Goal: Task Accomplishment & Management: Complete application form

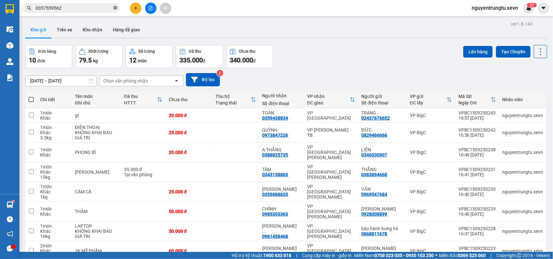
click at [113, 7] on span "0357559562" at bounding box center [71, 8] width 97 height 10
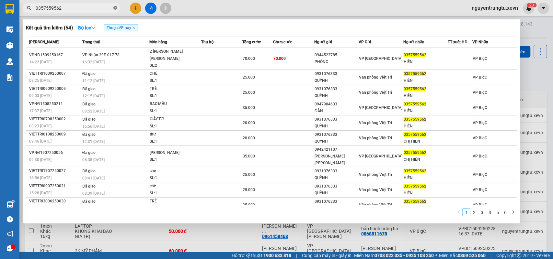
click at [114, 7] on icon "close-circle" at bounding box center [115, 8] width 4 height 4
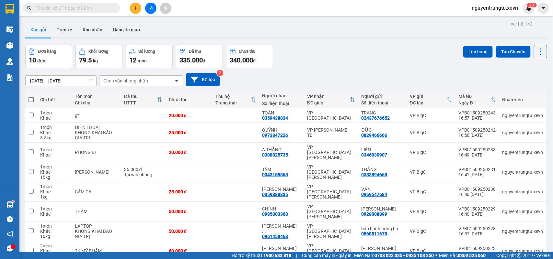
click at [106, 7] on input "text" at bounding box center [74, 8] width 76 height 7
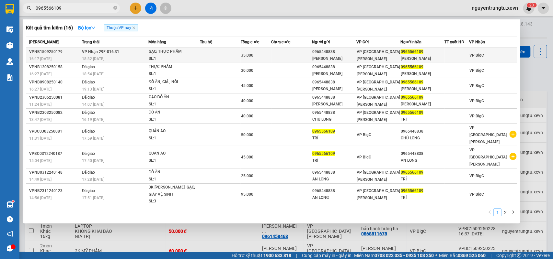
type input "0965566109"
click at [197, 57] on div "SL: 1" at bounding box center [173, 58] width 49 height 7
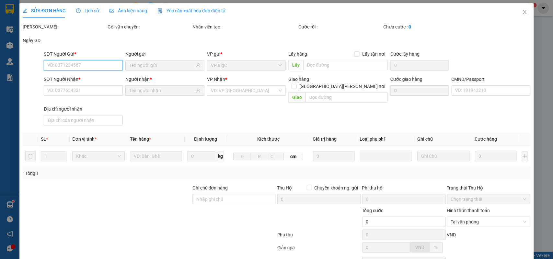
type input "0965448838"
type input "[PERSON_NAME]"
type input "0965566109"
type input "[PERSON_NAME]"
type input "037204001166 [PERSON_NAME]"
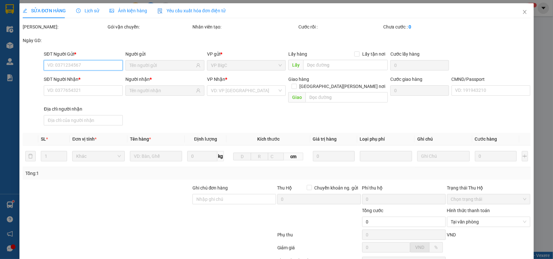
type input "35.000"
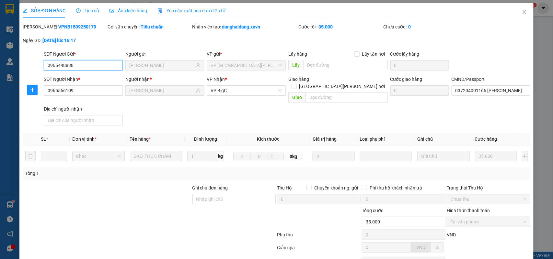
scroll to position [51, 0]
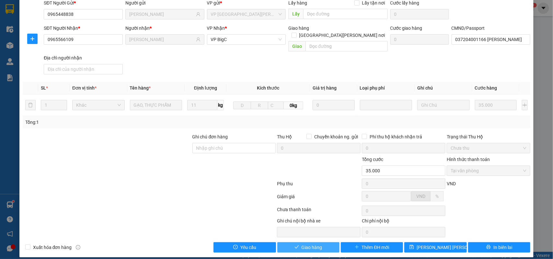
click at [305, 244] on span "Giao hàng" at bounding box center [312, 247] width 21 height 7
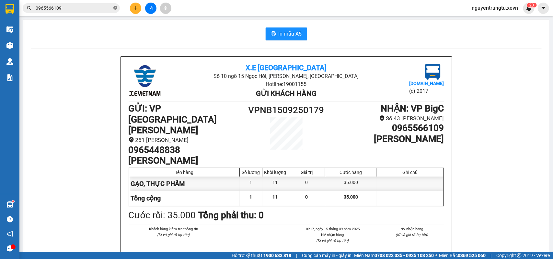
click at [114, 9] on icon "close-circle" at bounding box center [115, 8] width 4 height 4
click at [84, 8] on input "0965566109" at bounding box center [74, 8] width 76 height 7
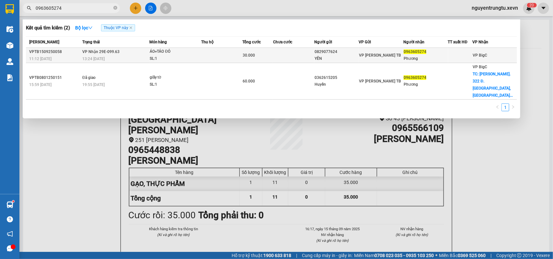
type input "0963605274"
click at [140, 55] on div "13:24 [DATE]" at bounding box center [115, 58] width 66 height 7
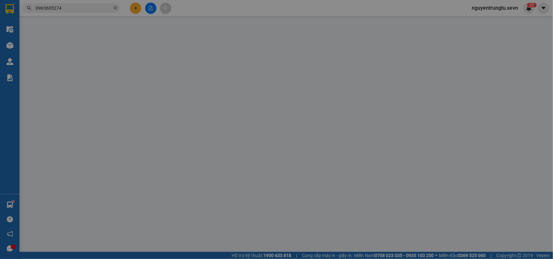
type input "0829077624"
type input "YẾN"
type input "0963605274"
type input "Phương"
type input "1"
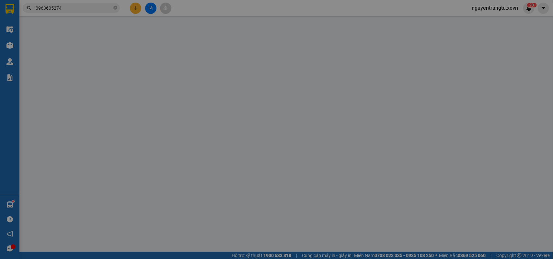
type input "30.000"
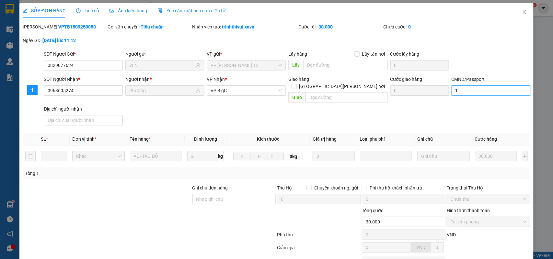
click at [464, 92] on input "1" at bounding box center [491, 91] width 79 height 10
click at [424, 112] on div "SĐT Người [PERSON_NAME] * 0963605274 Người [PERSON_NAME] * [PERSON_NAME] [PERSO…" at bounding box center [286, 102] width 489 height 52
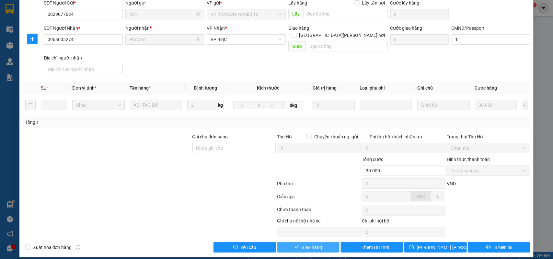
click at [310, 244] on span "Giao hàng" at bounding box center [312, 247] width 21 height 7
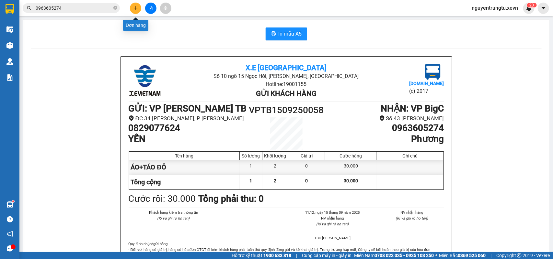
click at [139, 6] on button at bounding box center [135, 8] width 11 height 11
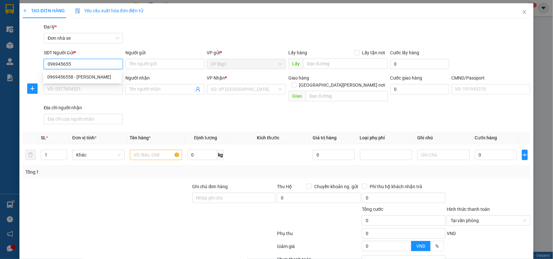
type input "0969456558"
click at [84, 75] on div "0969456558 - [PERSON_NAME]" at bounding box center [82, 77] width 70 height 7
type input "[PERSON_NAME]"
type input "0975686938"
type input "TÀI ANH"
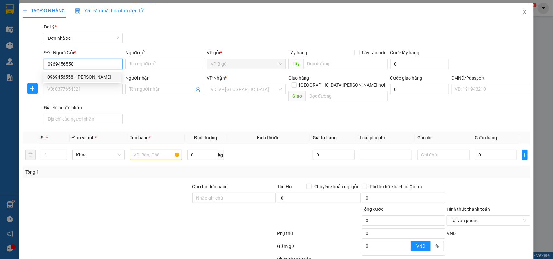
type input "[PERSON_NAME] 034089010773"
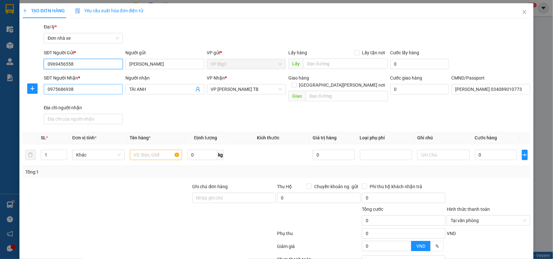
type input "0969456558"
drag, startPoint x: 87, startPoint y: 88, endPoint x: 0, endPoint y: 109, distance: 89.3
click at [0, 109] on div "TẠO ĐƠN HÀNG Yêu cầu xuất [PERSON_NAME] điện tử Transit Pickup Surcharge Ids Tr…" at bounding box center [276, 129] width 553 height 259
drag, startPoint x: 82, startPoint y: 102, endPoint x: 78, endPoint y: 104, distance: 4.1
click at [80, 102] on div "0975686938 - TÀI ANH" at bounding box center [82, 102] width 70 height 7
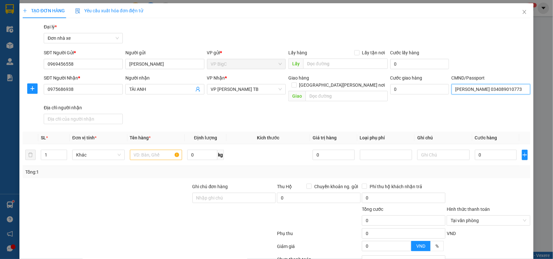
click at [466, 85] on input "[PERSON_NAME] 034089010773" at bounding box center [491, 89] width 79 height 10
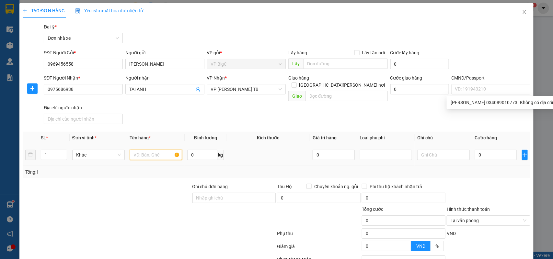
click at [162, 150] on input "text" at bounding box center [156, 155] width 52 height 10
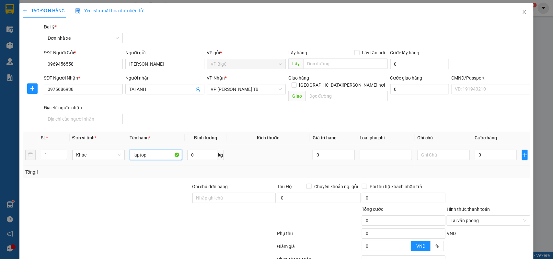
type input "laptop"
type input "3"
click at [488, 150] on input "0" at bounding box center [496, 155] width 42 height 10
type input "3"
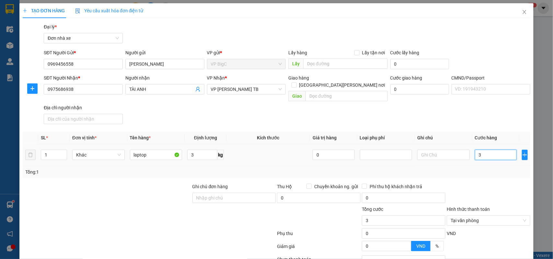
type input "30"
type input "30.000"
drag, startPoint x: 482, startPoint y: 156, endPoint x: 499, endPoint y: 185, distance: 33.3
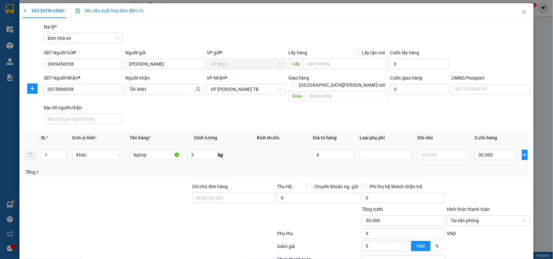
click at [482, 158] on td "30.000" at bounding box center [495, 155] width 47 height 22
click at [521, 216] on div "Tại văn phòng" at bounding box center [489, 221] width 84 height 10
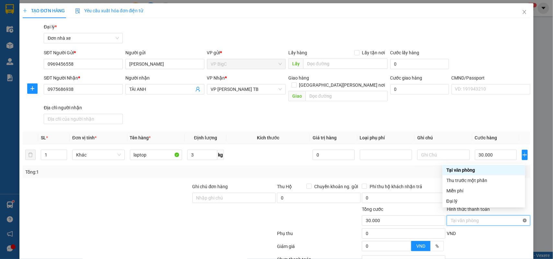
type input "30.000"
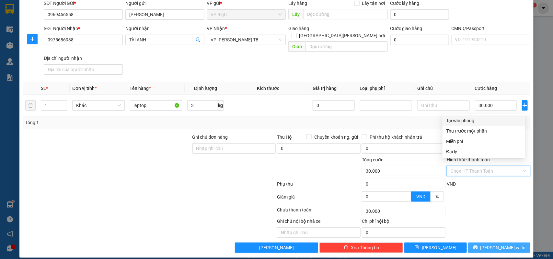
click at [503, 245] on span "[PERSON_NAME] và In" at bounding box center [502, 248] width 45 height 7
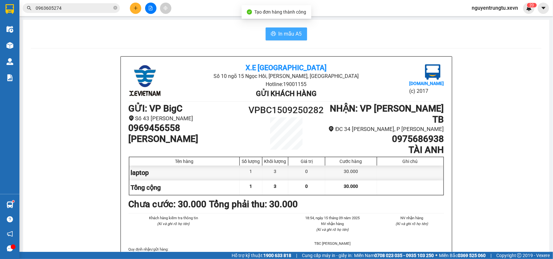
click at [281, 31] on span "In mẫu A5" at bounding box center [290, 34] width 23 height 8
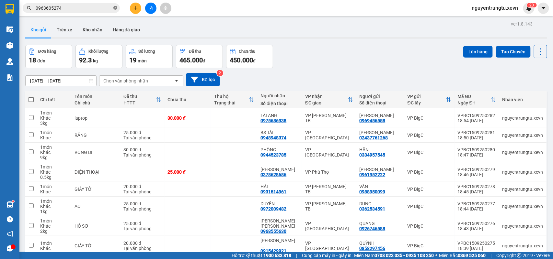
click at [114, 9] on icon "close-circle" at bounding box center [115, 8] width 4 height 4
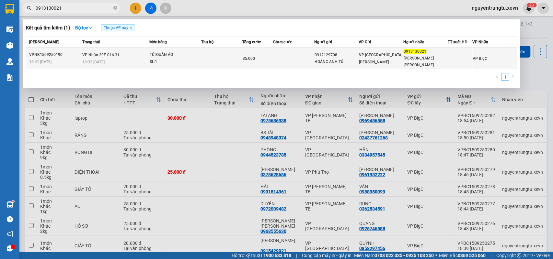
type input "0913130021"
click at [146, 59] on div "18:32 [DATE]" at bounding box center [115, 62] width 66 height 7
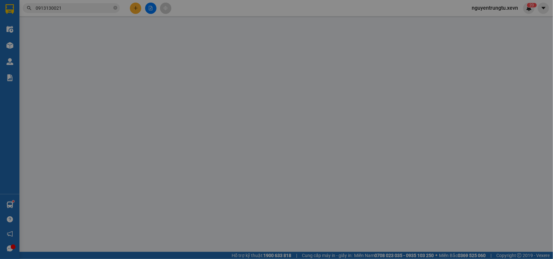
type input "0912129708"
type input "HOÀNG ANH TÚ"
type input "0913130021"
type input "[PERSON_NAME] [PERSON_NAME]"
type input "037205003960"
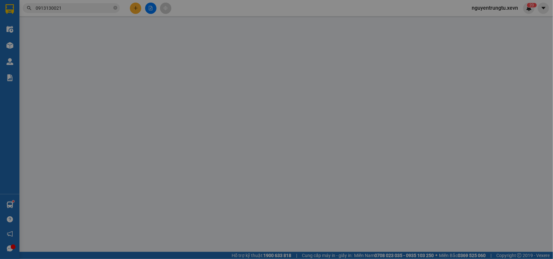
type input "35.000"
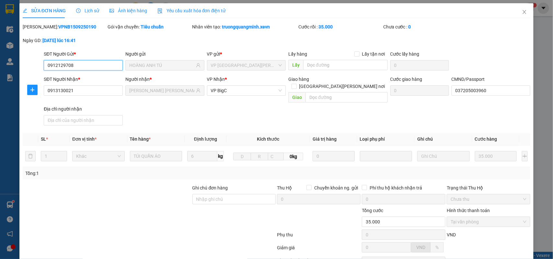
scroll to position [51, 0]
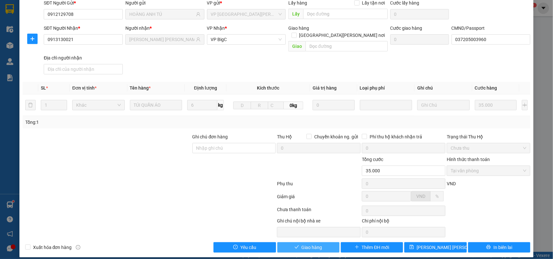
click at [319, 243] on button "Giao hàng" at bounding box center [308, 248] width 62 height 10
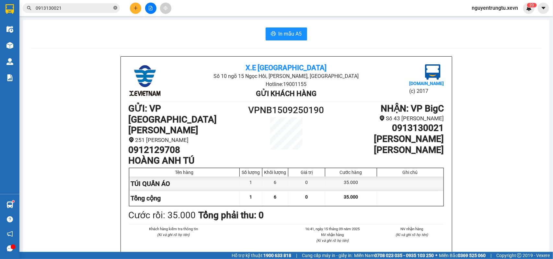
click at [114, 7] on icon "close-circle" at bounding box center [115, 8] width 4 height 4
click at [84, 9] on input "text" at bounding box center [74, 8] width 76 height 7
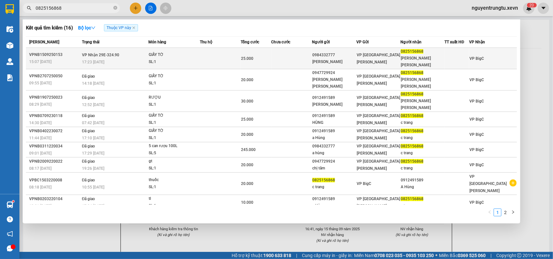
type input "0825156868"
click at [177, 59] on div "SL: 1" at bounding box center [173, 62] width 49 height 7
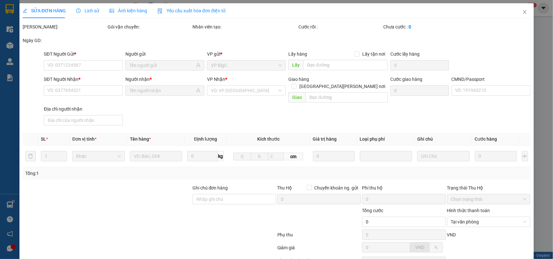
type input "0984332777"
type input "[PERSON_NAME]"
type input "0825156868"
type input "[PERSON_NAME] [PERSON_NAME]"
type input "025079010690 a đức"
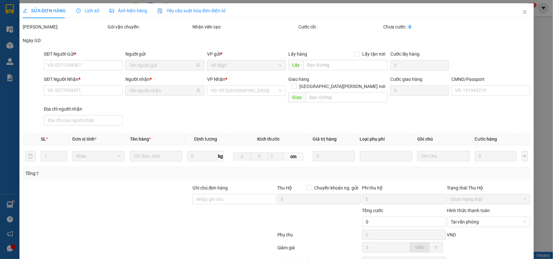
type input "25.000"
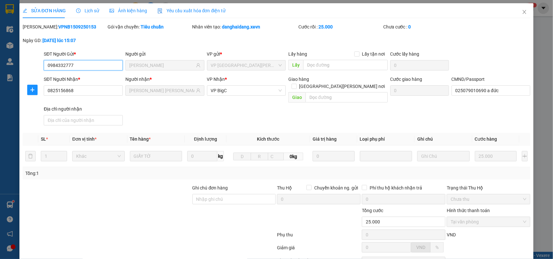
scroll to position [51, 0]
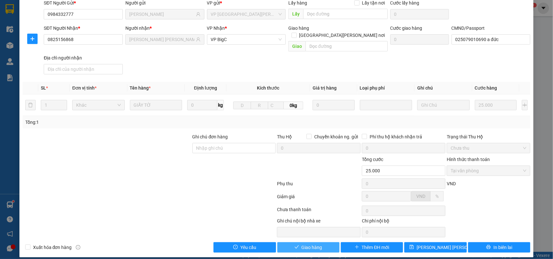
click at [318, 244] on span "Giao hàng" at bounding box center [312, 247] width 21 height 7
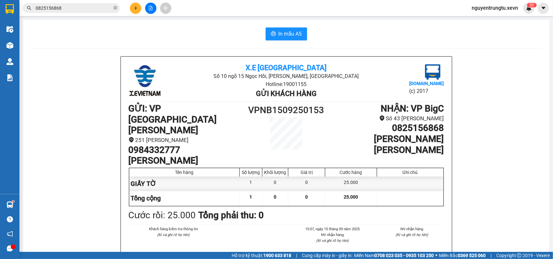
click at [112, 9] on span "0825156868" at bounding box center [71, 8] width 97 height 10
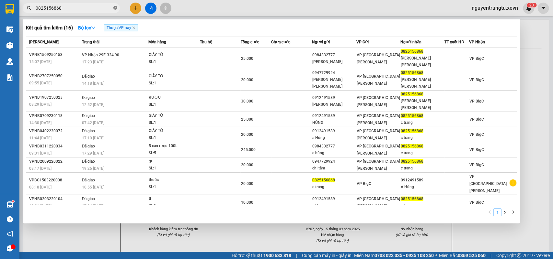
click at [113, 9] on icon "close-circle" at bounding box center [115, 8] width 4 height 4
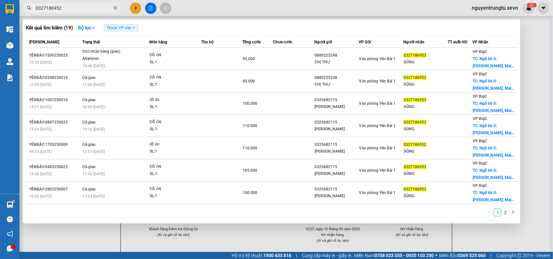
type input "0327186952"
click at [135, 12] on div at bounding box center [276, 129] width 553 height 259
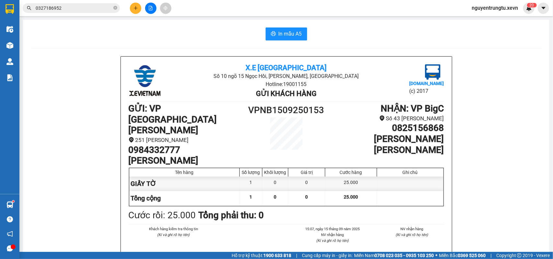
click at [135, 8] on icon "plus" at bounding box center [136, 8] width 4 height 0
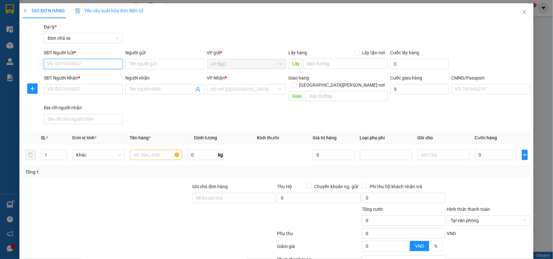
click at [62, 66] on input "SĐT Người Gửi *" at bounding box center [83, 64] width 79 height 10
type input "0947000264"
click at [167, 65] on input "Người gửi" at bounding box center [164, 64] width 79 height 10
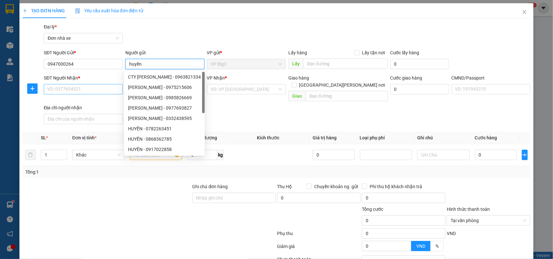
type input "huyền"
click at [86, 94] on input "SĐT Người Nhận *" at bounding box center [83, 89] width 79 height 10
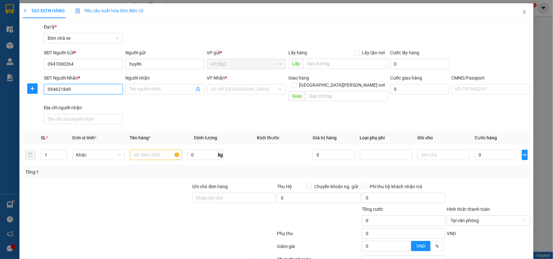
type input "0946218493"
click at [104, 104] on div "0946218493 - [PERSON_NAME]" at bounding box center [82, 102] width 70 height 7
type input "[PERSON_NAME]"
type input "036061011730 [PERSON_NAME] 6/73 [PERSON_NAME] AN [PERSON_NAME] TPNĐ"
type input "0946218493"
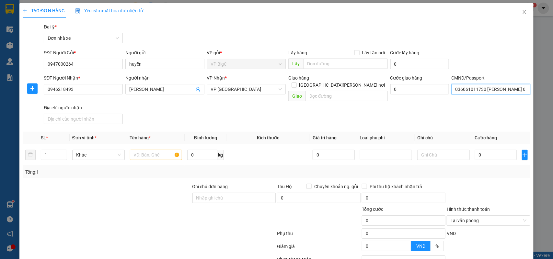
click at [483, 91] on input "036061011730 [PERSON_NAME] 6/73 [PERSON_NAME] AN [PERSON_NAME] TPNĐ" at bounding box center [491, 89] width 79 height 10
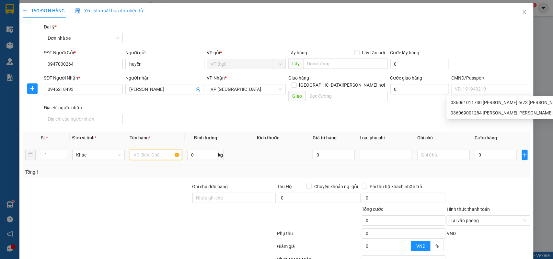
click at [153, 150] on input "text" at bounding box center [156, 155] width 52 height 10
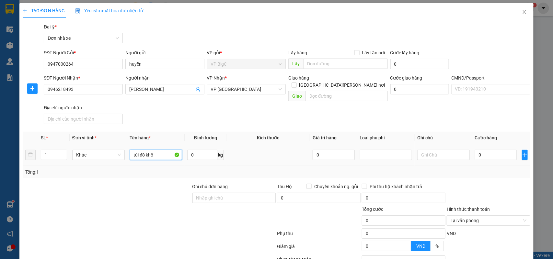
type input "túi đồ khô"
type input "4"
click at [503, 150] on input "0" at bounding box center [496, 155] width 42 height 10
type input "3"
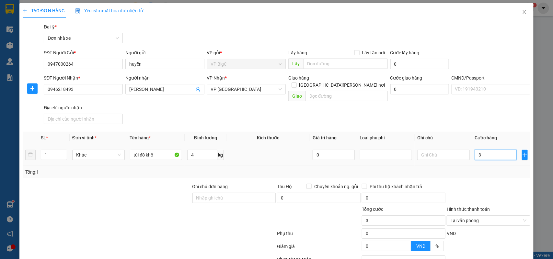
type input "30"
type input "30.000"
click at [481, 117] on div "SĐT Người [PERSON_NAME] * 0946218493 Người [PERSON_NAME] [PERSON_NAME] [PERSON_…" at bounding box center [286, 101] width 489 height 52
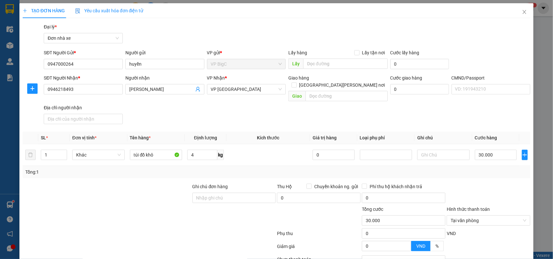
scroll to position [50, 0]
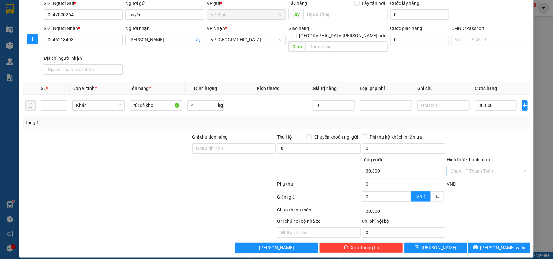
click at [485, 167] on input "Hình thức thanh toán" at bounding box center [486, 172] width 71 height 10
click at [467, 175] on div "Tại văn phòng" at bounding box center [483, 177] width 75 height 7
type input "0"
click at [430, 102] on input "text" at bounding box center [443, 105] width 52 height 10
type input "d"
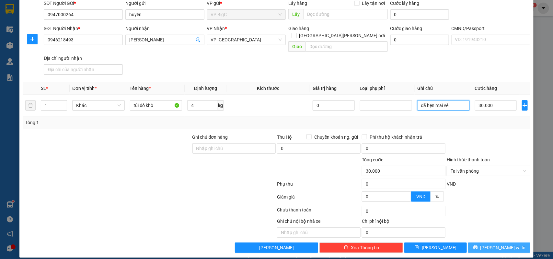
type input "đã hẹn mai về"
click at [499, 240] on div "Transit Pickup Surcharge Ids Transit Deliver Surcharge Ids Transit Deliver Surc…" at bounding box center [277, 114] width 508 height 280
click at [494, 245] on span "[PERSON_NAME] và In" at bounding box center [502, 248] width 45 height 7
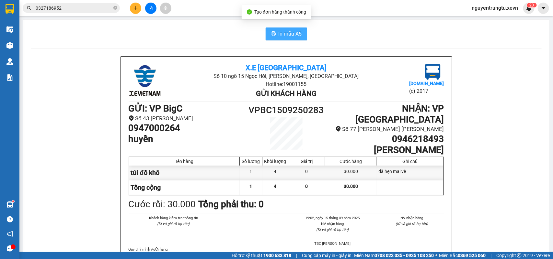
click at [278, 29] on button "In mẫu A5" at bounding box center [286, 34] width 41 height 13
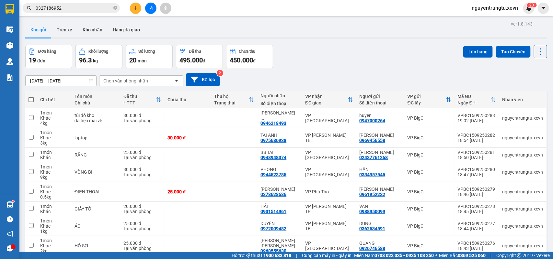
click at [113, 5] on span "0327186952" at bounding box center [71, 8] width 97 height 10
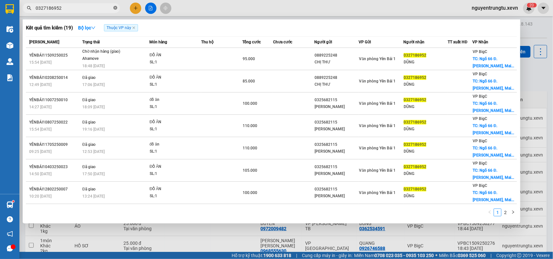
click at [114, 7] on icon "close-circle" at bounding box center [115, 8] width 4 height 4
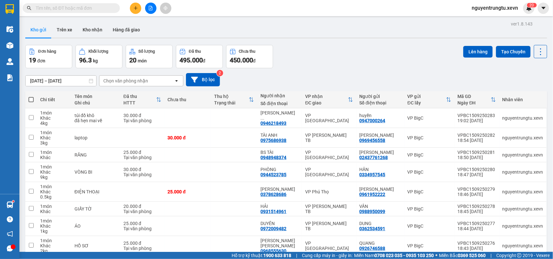
click at [90, 9] on input "text" at bounding box center [74, 8] width 76 height 7
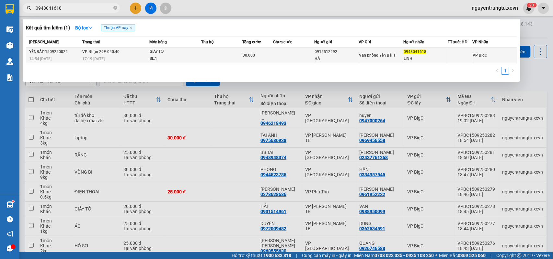
type input "0948041618"
click at [166, 57] on div "SL: 1" at bounding box center [174, 58] width 49 height 7
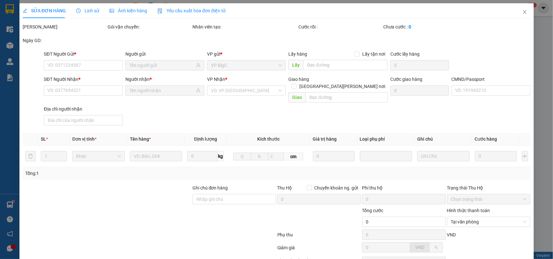
type input "0915512292"
type input "HÀ"
type input "0948041618"
type input "LINH"
type input "30.000"
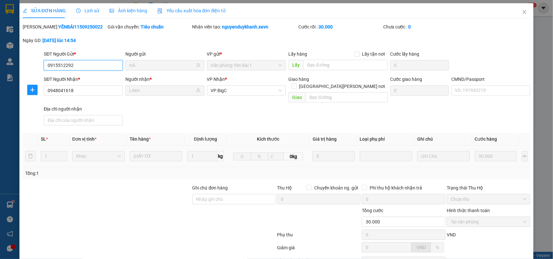
scroll to position [51, 0]
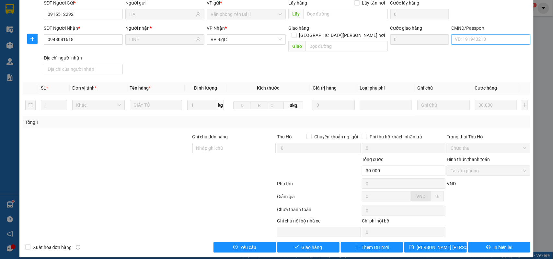
click at [482, 39] on input "CMND/Passport" at bounding box center [491, 39] width 79 height 10
type input "1cc"
click at [302, 244] on span "Giao hàng" at bounding box center [312, 247] width 21 height 7
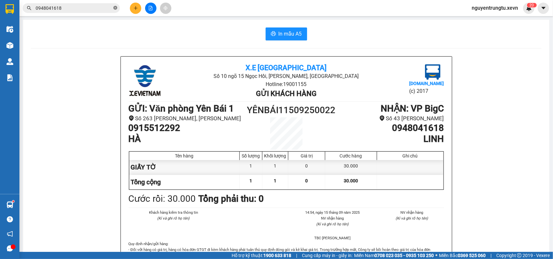
click at [116, 5] on span at bounding box center [115, 8] width 4 height 6
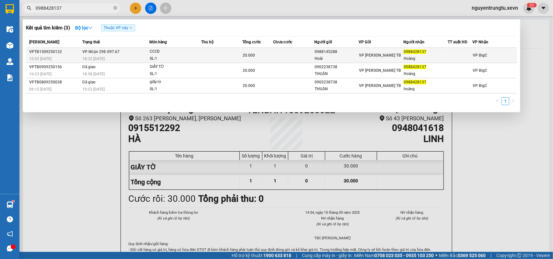
type input "0988428137"
click at [133, 57] on div "18:32 [DATE]" at bounding box center [115, 58] width 66 height 7
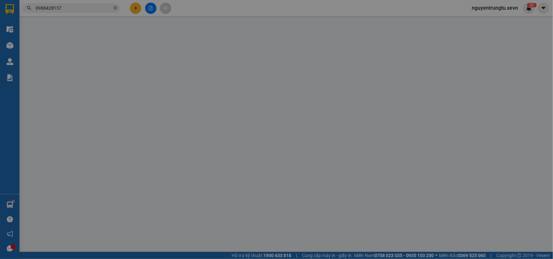
type input "0988145288"
type input "Hoài"
type input "0988428137"
type input "Hoàng"
type input "034207017690 [PERSON_NAME] VIỆT [PERSON_NAME]"
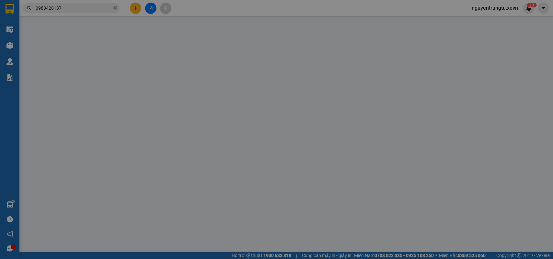
type input "20.000"
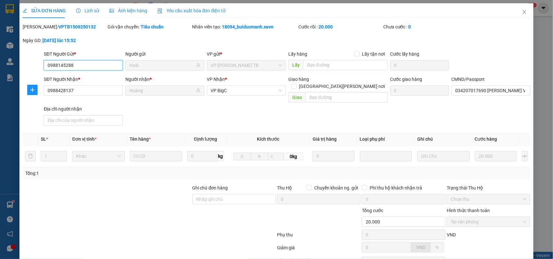
scroll to position [51, 0]
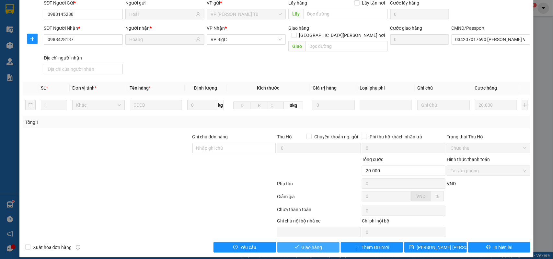
drag, startPoint x: 301, startPoint y: 243, endPoint x: 298, endPoint y: 240, distance: 4.4
click at [302, 244] on span "Giao hàng" at bounding box center [312, 247] width 21 height 7
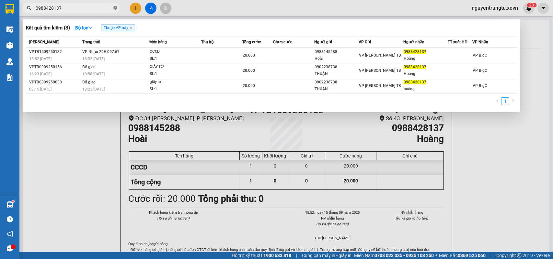
click at [117, 8] on icon "close-circle" at bounding box center [115, 8] width 4 height 4
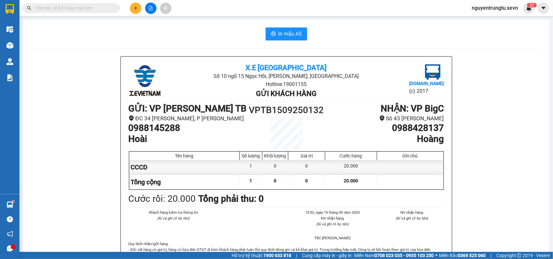
click at [77, 10] on input "text" at bounding box center [74, 8] width 76 height 7
click at [139, 7] on button at bounding box center [135, 8] width 11 height 11
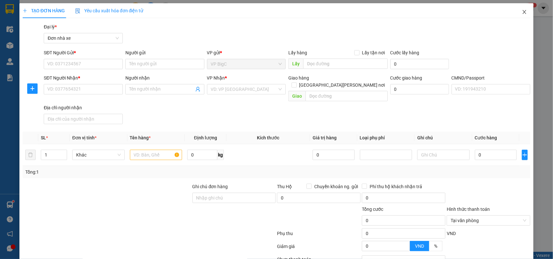
drag, startPoint x: 518, startPoint y: 11, endPoint x: 497, endPoint y: 17, distance: 22.6
click at [522, 11] on icon "close" at bounding box center [524, 11] width 5 height 5
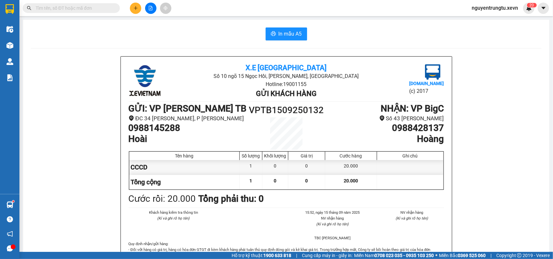
click at [75, 10] on div "Kết quả [PERSON_NAME] ( 3 ) Bộ lọc Thuộc VP này Mã ĐH Trạng thái Món hàng Thu h…" at bounding box center [63, 8] width 126 height 11
click at [75, 10] on input "text" at bounding box center [74, 8] width 76 height 7
click at [72, 3] on span at bounding box center [71, 8] width 97 height 10
click at [72, 5] on span at bounding box center [71, 8] width 97 height 10
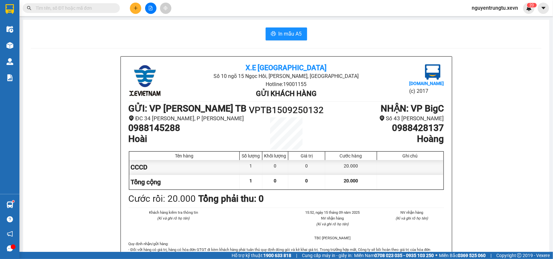
click at [71, 7] on input "text" at bounding box center [74, 8] width 76 height 7
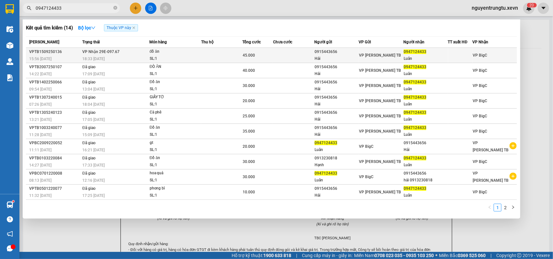
type input "0947124433"
drag, startPoint x: 155, startPoint y: 54, endPoint x: 153, endPoint y: 50, distance: 4.1
click at [153, 50] on div "đồ ăn" at bounding box center [174, 51] width 49 height 7
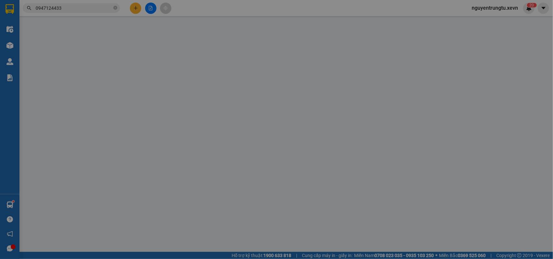
type input "0915443656"
type input "Hải"
type input "0947124433"
type input "Luân"
type input "024089000087 [PERSON_NAME] [PERSON_NAME]"
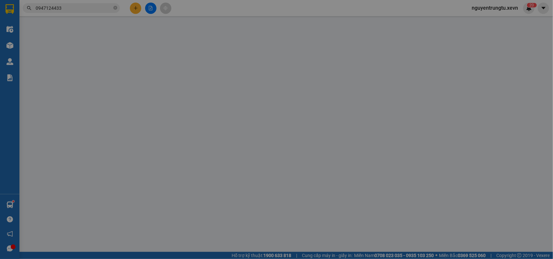
type input "45.000"
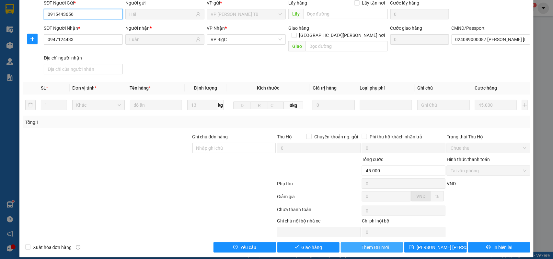
scroll to position [51, 0]
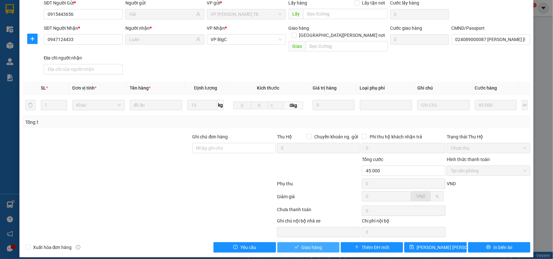
click at [305, 246] on button "Giao hàng" at bounding box center [308, 248] width 62 height 10
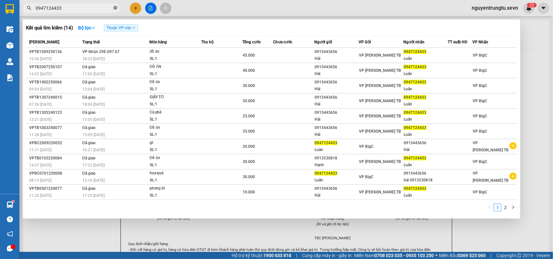
click at [116, 7] on icon "close-circle" at bounding box center [115, 8] width 4 height 4
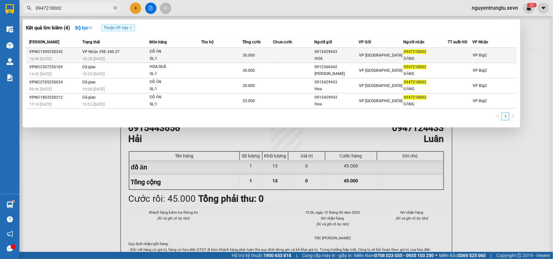
type input "0947218002"
click at [138, 59] on div "18:38 [DATE]" at bounding box center [115, 58] width 66 height 7
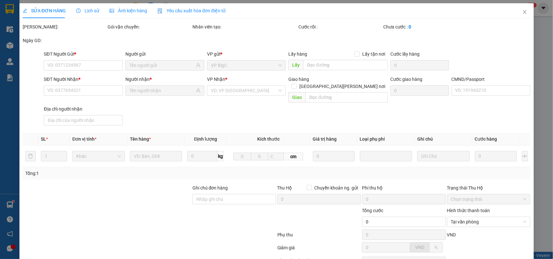
type input "0915429943"
type input "HOA"
type input "0947218002"
type input "ĐĂNG"
type input "036205000166 ĐĂNG"
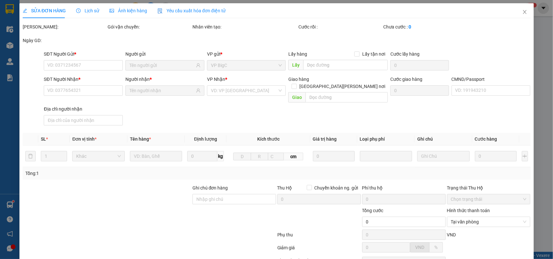
type input "30.000"
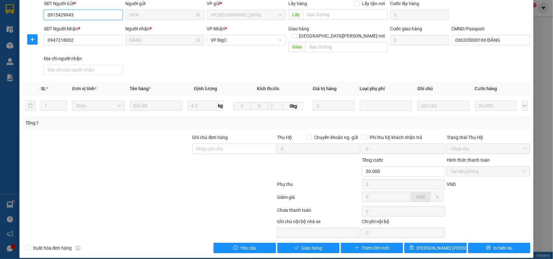
scroll to position [51, 0]
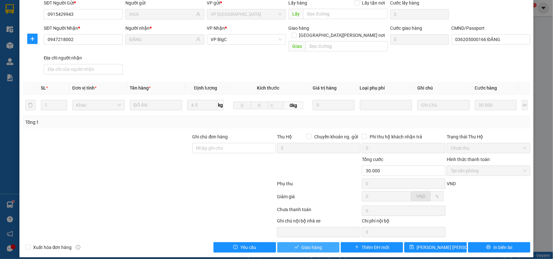
click at [302, 244] on span "Giao hàng" at bounding box center [312, 247] width 21 height 7
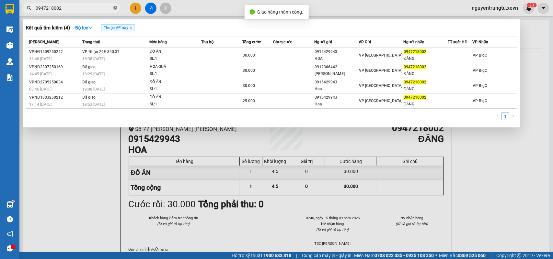
click at [114, 10] on span at bounding box center [115, 8] width 4 height 6
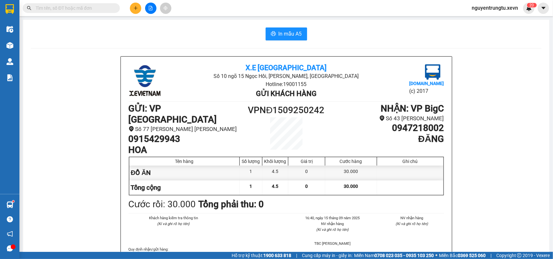
click at [102, 7] on input "text" at bounding box center [74, 8] width 76 height 7
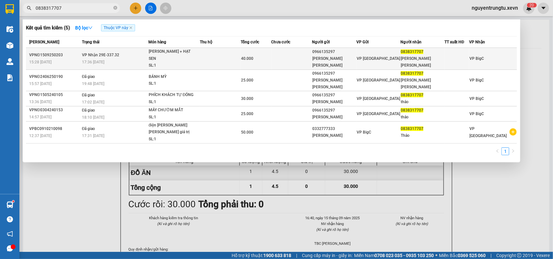
type input "0838317707"
click at [190, 53] on div "[PERSON_NAME] + HẠT SEN" at bounding box center [173, 55] width 49 height 14
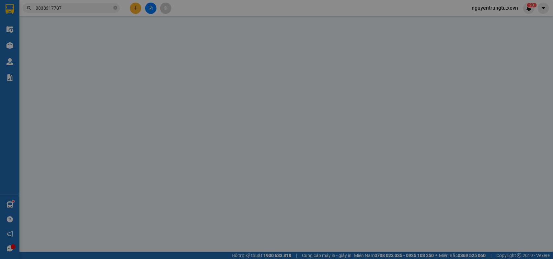
type input "0966135297"
type input "[PERSON_NAME] [PERSON_NAME]"
type input "0838317707"
type input "[PERSON_NAME] [PERSON_NAME]"
type input "036161001312 [PERSON_NAME]"
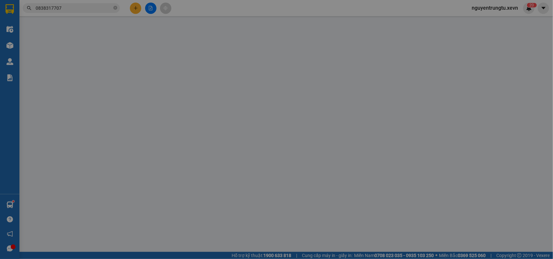
type input "40.000"
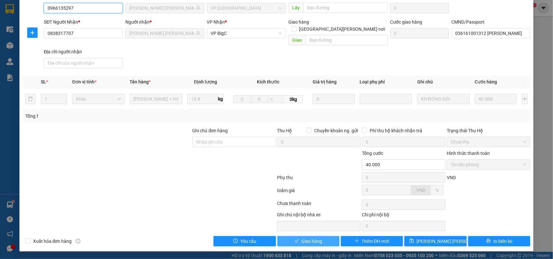
scroll to position [51, 0]
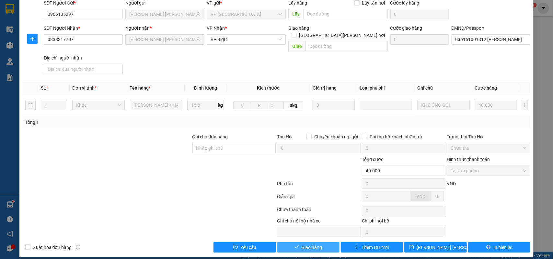
click at [295, 246] on button "Giao hàng" at bounding box center [308, 248] width 62 height 10
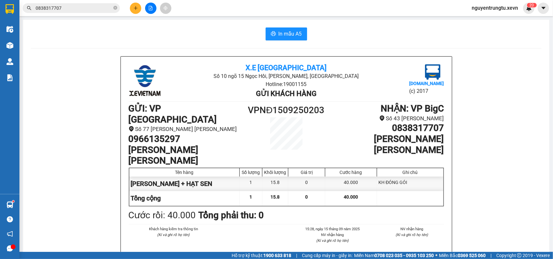
click at [136, 6] on icon "plus" at bounding box center [135, 8] width 5 height 5
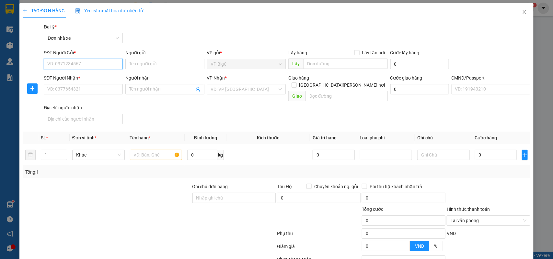
click at [75, 67] on input "SĐT Người Gửi *" at bounding box center [83, 64] width 79 height 10
click at [76, 66] on input "SĐT Người Gửi *" at bounding box center [83, 64] width 79 height 10
type input "0948041618"
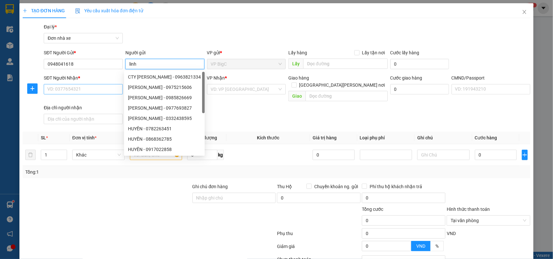
type input "linh"
click at [92, 90] on input "SĐT Người Nhận *" at bounding box center [83, 89] width 79 height 10
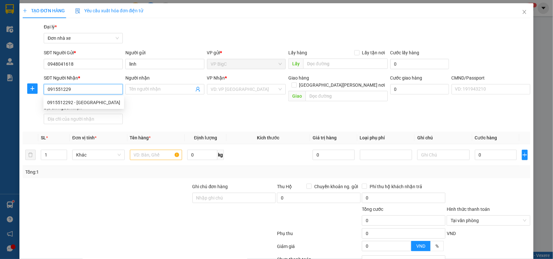
type input "0915512292"
drag, startPoint x: 92, startPoint y: 101, endPoint x: 94, endPoint y: 105, distance: 4.8
click at [92, 102] on div "0915512292 - [GEOGRAPHIC_DATA]" at bounding box center [83, 102] width 73 height 7
type input "HÀ"
type input "0915512292 HÀ"
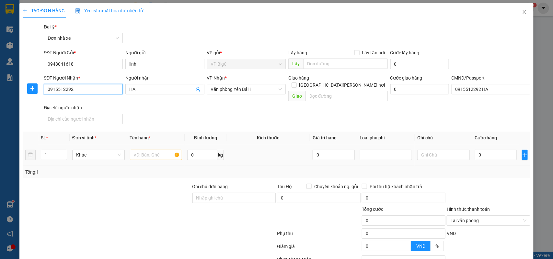
type input "0915512292"
click at [164, 150] on input "text" at bounding box center [156, 155] width 52 height 10
type input "giấy tờ"
click at [502, 150] on input "0" at bounding box center [496, 155] width 42 height 10
type input "2"
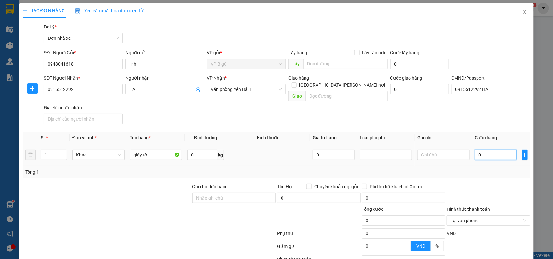
type input "2"
type input "25"
type input "25.000"
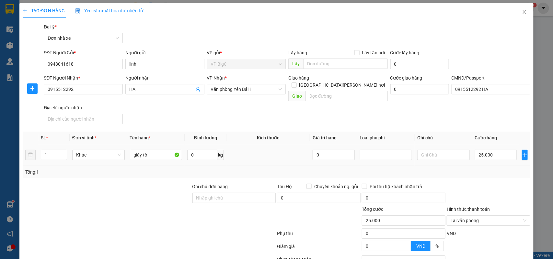
click at [496, 159] on td "25.000" at bounding box center [495, 155] width 47 height 22
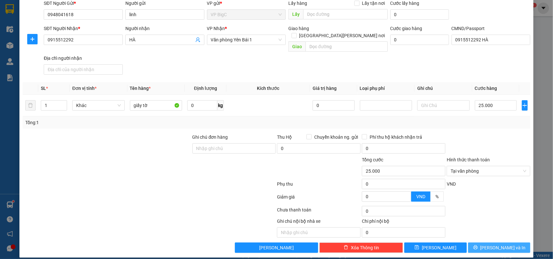
drag, startPoint x: 500, startPoint y: 247, endPoint x: 496, endPoint y: 248, distance: 4.3
click at [500, 247] on button "[PERSON_NAME] và In" at bounding box center [499, 248] width 62 height 10
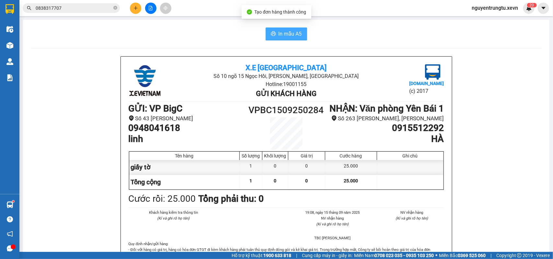
click at [283, 38] on button "In mẫu A5" at bounding box center [286, 34] width 41 height 13
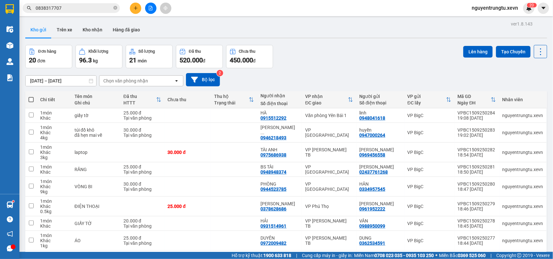
click at [113, 9] on span "0838317707" at bounding box center [71, 8] width 97 height 10
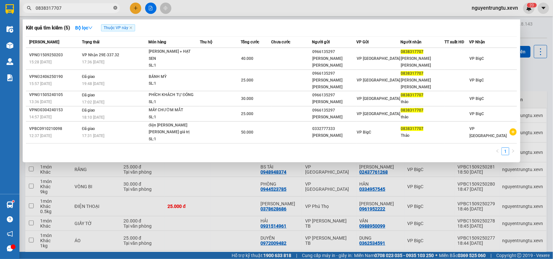
click at [114, 7] on icon "close-circle" at bounding box center [115, 8] width 4 height 4
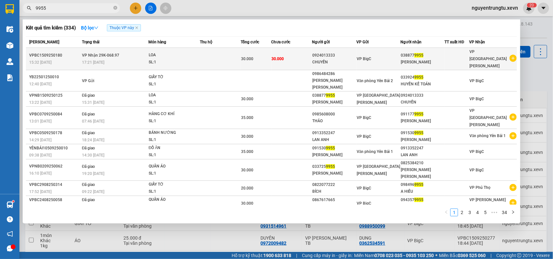
type input "9955"
click at [219, 51] on td at bounding box center [220, 59] width 41 height 22
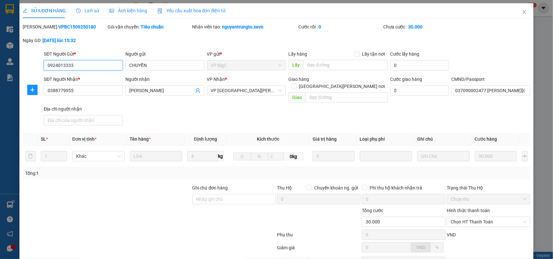
type input "0924013333"
type input "0388779955"
type input "037090002477 [PERSON_NAME][GEOGRAPHIC_DATA]"
type input "30.000"
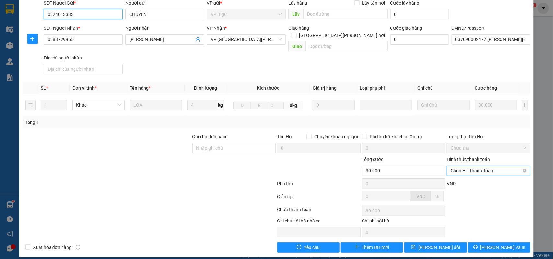
drag, startPoint x: 465, startPoint y: 161, endPoint x: 468, endPoint y: 169, distance: 8.6
click at [465, 166] on span "Chọn HT Thanh Toán" at bounding box center [489, 171] width 76 height 10
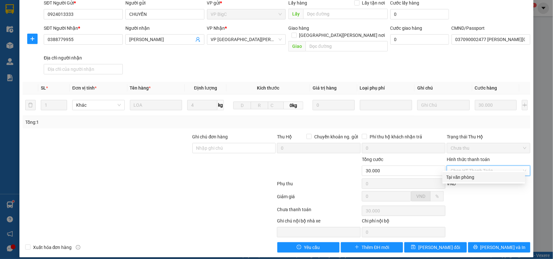
click at [468, 178] on div "Tại văn phòng" at bounding box center [483, 177] width 75 height 7
type input "0"
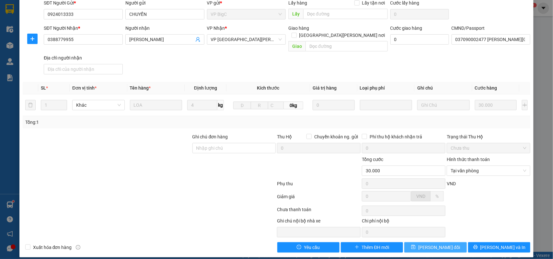
click at [435, 244] on span "[PERSON_NAME] đổi" at bounding box center [439, 247] width 42 height 7
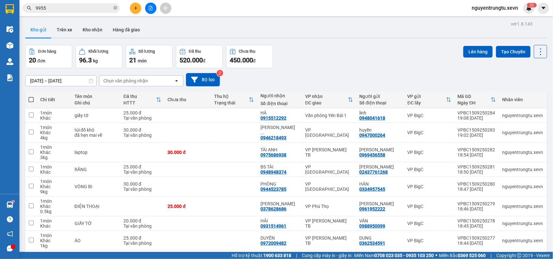
click at [133, 12] on button at bounding box center [135, 8] width 11 height 11
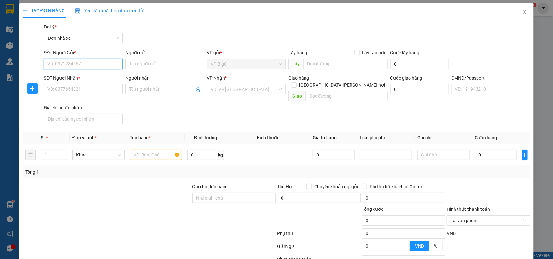
click at [91, 63] on input "SĐT Người Gửi *" at bounding box center [83, 64] width 79 height 10
type input "0915216857"
click at [92, 78] on div "0915216857 - [PERSON_NAME]" at bounding box center [82, 77] width 70 height 7
type input "QUANG"
type input "0327017047"
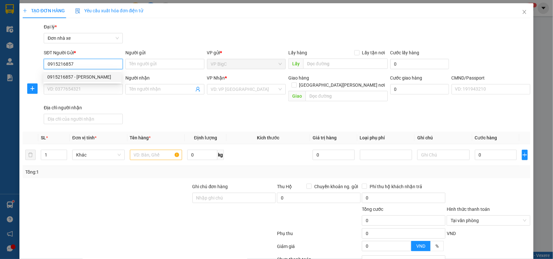
type input "PHƯƠNG"
type input "[PERSON_NAME] THU [PERSON_NAME]."
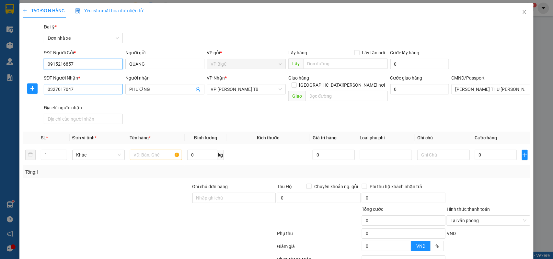
type input "0915216857"
drag, startPoint x: 84, startPoint y: 88, endPoint x: 0, endPoint y: 100, distance: 85.1
click at [0, 100] on div "TẠO ĐƠN HÀNG Yêu cầu xuất [PERSON_NAME] điện tử Transit Pickup Surcharge Ids Tr…" at bounding box center [276, 129] width 553 height 259
type input "0915599366"
click at [84, 105] on div "0915599366 - [PERSON_NAME]" at bounding box center [82, 102] width 70 height 7
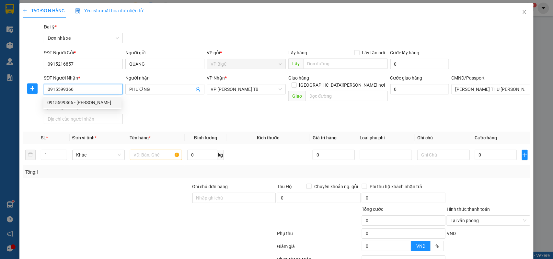
type input "THUỶ"
type input "1"
type input "0915599366"
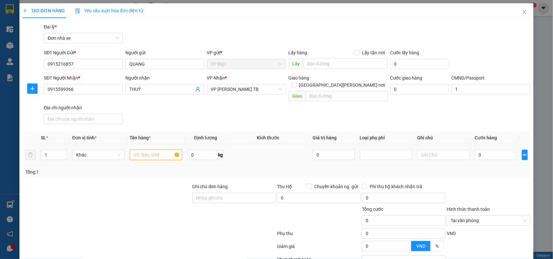
click at [155, 150] on input "text" at bounding box center [156, 155] width 52 height 10
type input "tài liệu"
click at [508, 150] on input "0" at bounding box center [496, 155] width 42 height 10
type input "2"
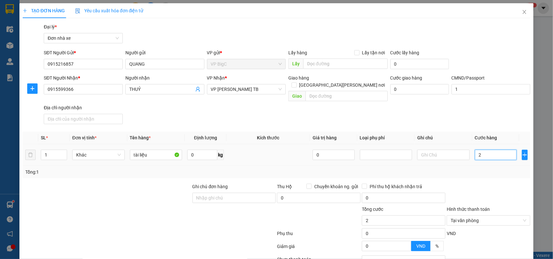
type input "25"
type input "25.000"
click at [496, 157] on td "25.000" at bounding box center [495, 155] width 47 height 22
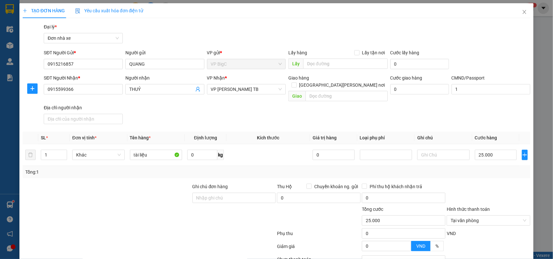
scroll to position [50, 0]
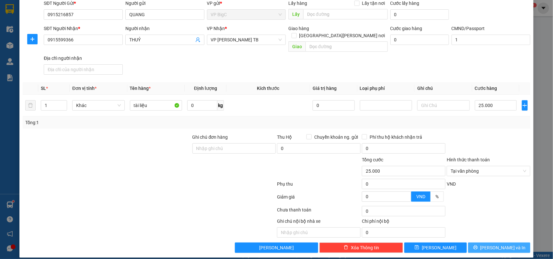
click at [487, 243] on button "[PERSON_NAME] và In" at bounding box center [499, 248] width 62 height 10
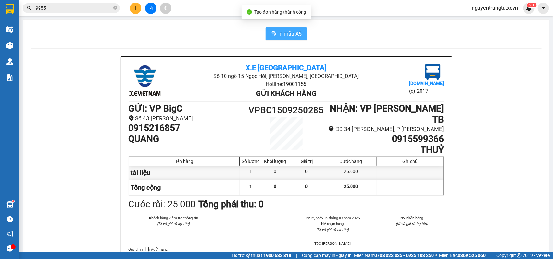
click at [282, 38] on span "In mẫu A5" at bounding box center [290, 34] width 23 height 8
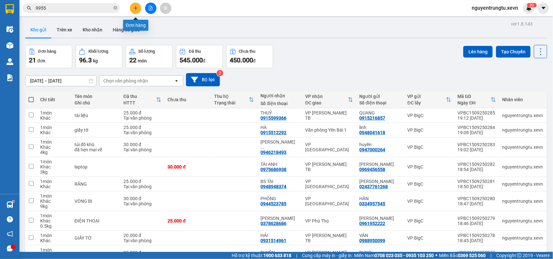
click at [138, 10] on button at bounding box center [135, 8] width 11 height 11
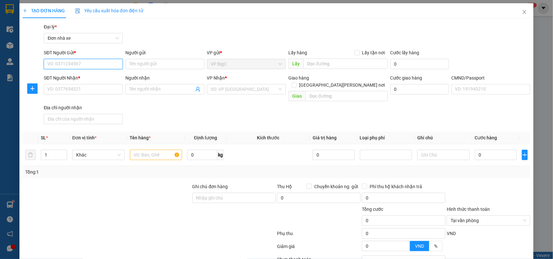
click at [80, 63] on input "SĐT Người Gửi *" at bounding box center [83, 64] width 79 height 10
type input "0918705399"
click at [77, 81] on div "0918705399 - THẾ [PERSON_NAME]" at bounding box center [83, 77] width 81 height 10
type input "THẾ ANH"
type input "0816616695"
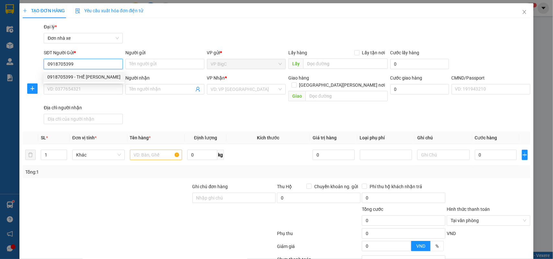
type input "THỰC"
type input "036200012210 [PERSON_NAME]"
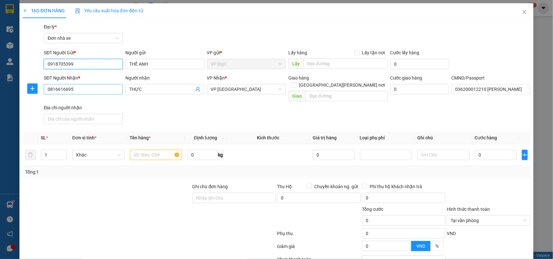
type input "0918705399"
drag, startPoint x: 77, startPoint y: 91, endPoint x: 0, endPoint y: 99, distance: 77.2
click at [0, 99] on div "TẠO ĐƠN HÀNG Yêu cầu xuất [PERSON_NAME] điện tử Transit Pickup Surcharge Ids Tr…" at bounding box center [276, 129] width 553 height 259
type input "0912264599"
click at [85, 104] on div "Địa chỉ người nhận" at bounding box center [83, 107] width 79 height 7
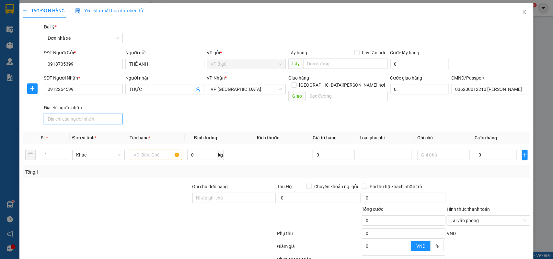
click at [85, 114] on input "Địa chỉ người nhận" at bounding box center [83, 119] width 79 height 10
click at [468, 91] on input "036200012210 [PERSON_NAME]" at bounding box center [491, 89] width 79 height 10
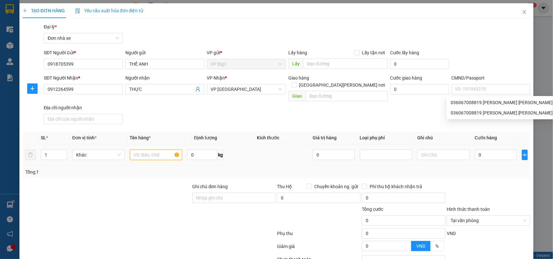
click at [159, 150] on input "text" at bounding box center [156, 155] width 52 height 10
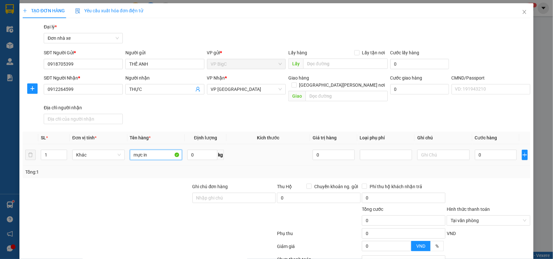
type input "mực in"
type input "2"
type input "0"
click at [488, 144] on td "0" at bounding box center [495, 155] width 47 height 22
click at [491, 150] on input "0" at bounding box center [496, 155] width 42 height 10
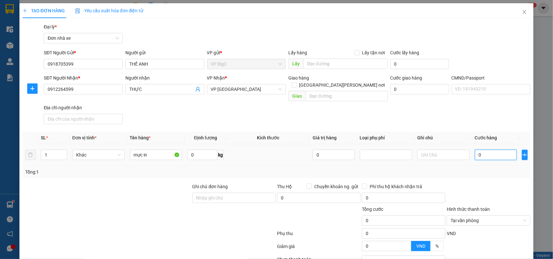
type input "3"
type input "30"
type input "30.000"
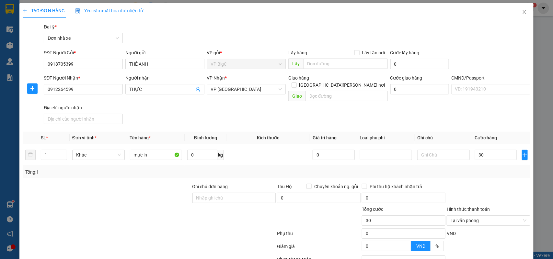
type input "30.000"
click at [483, 169] on div "Tổng: 1" at bounding box center [276, 172] width 503 height 7
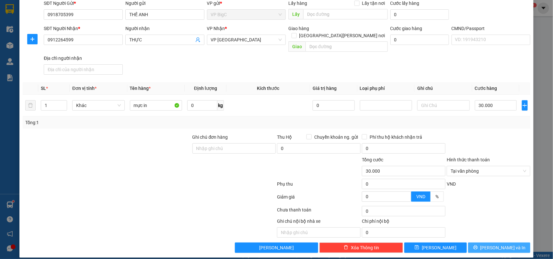
click at [493, 245] on span "[PERSON_NAME] và In" at bounding box center [502, 248] width 45 height 7
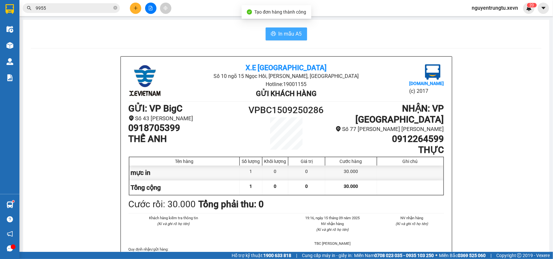
click at [281, 29] on button "In mẫu A5" at bounding box center [286, 34] width 41 height 13
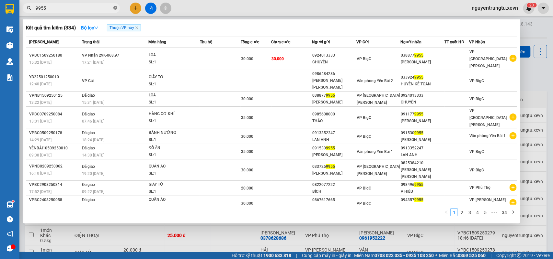
click at [117, 6] on span at bounding box center [115, 8] width 4 height 6
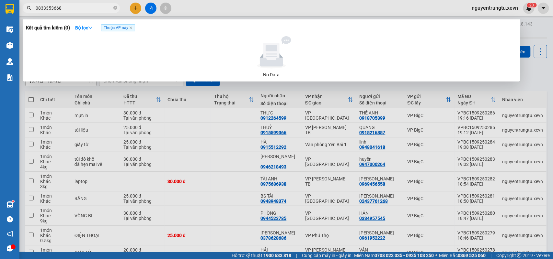
type input "0833353668"
